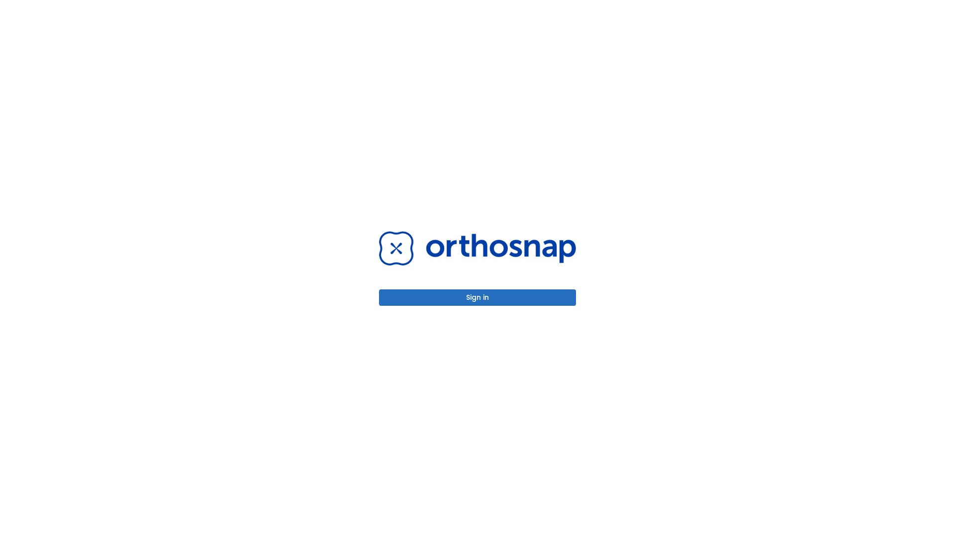
click at [478, 298] on button "Sign in" at bounding box center [477, 298] width 197 height 16
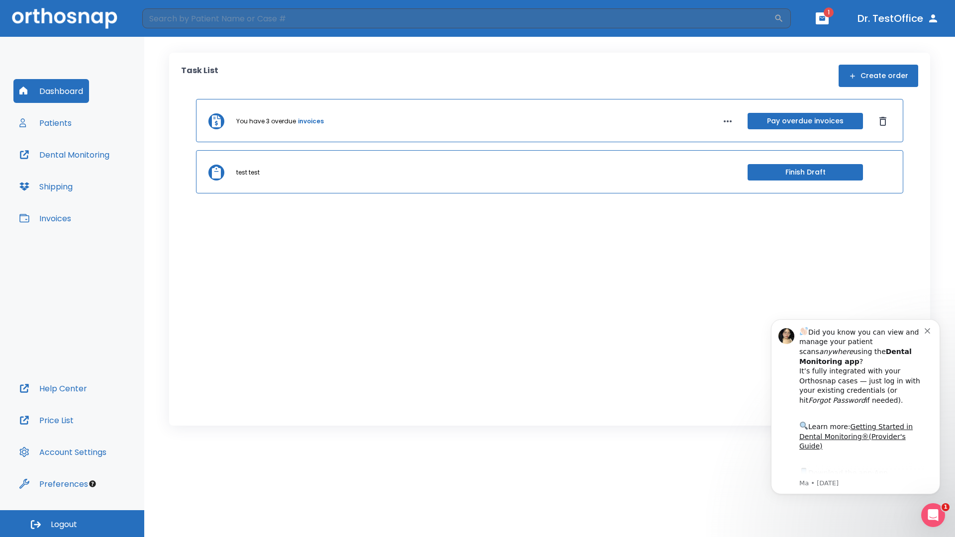
click at [72, 524] on span "Logout" at bounding box center [64, 525] width 26 height 11
